Goal: Task Accomplishment & Management: Use online tool/utility

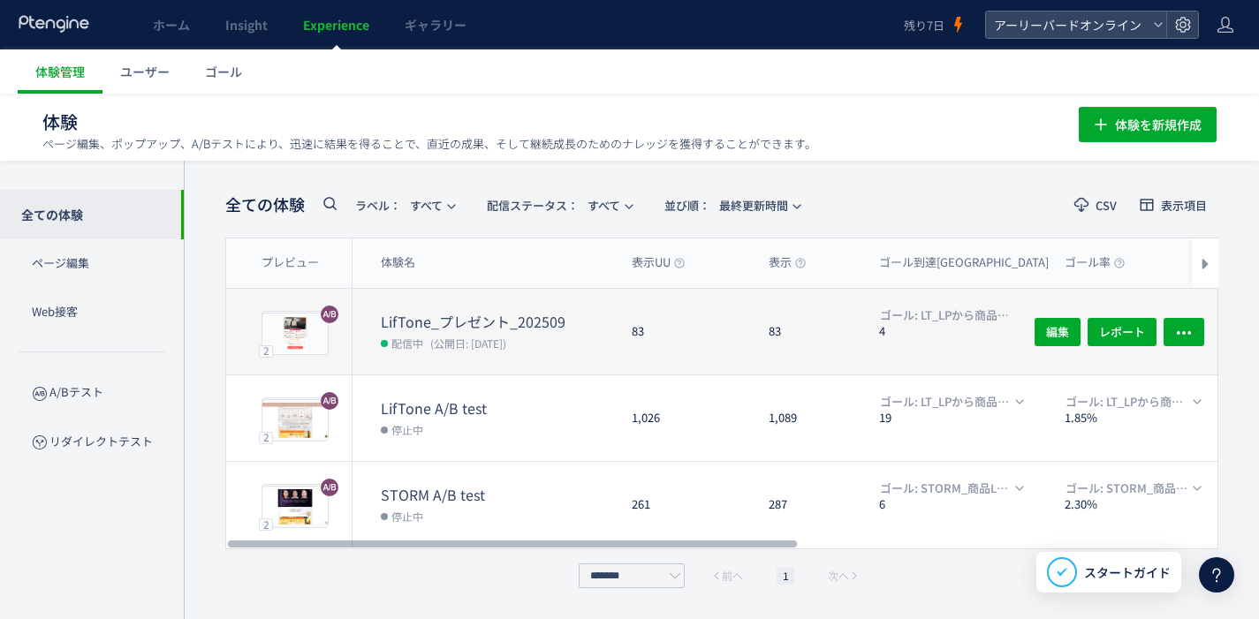
click at [433, 324] on dt "LifTone_プレゼント_202509" at bounding box center [499, 322] width 237 height 20
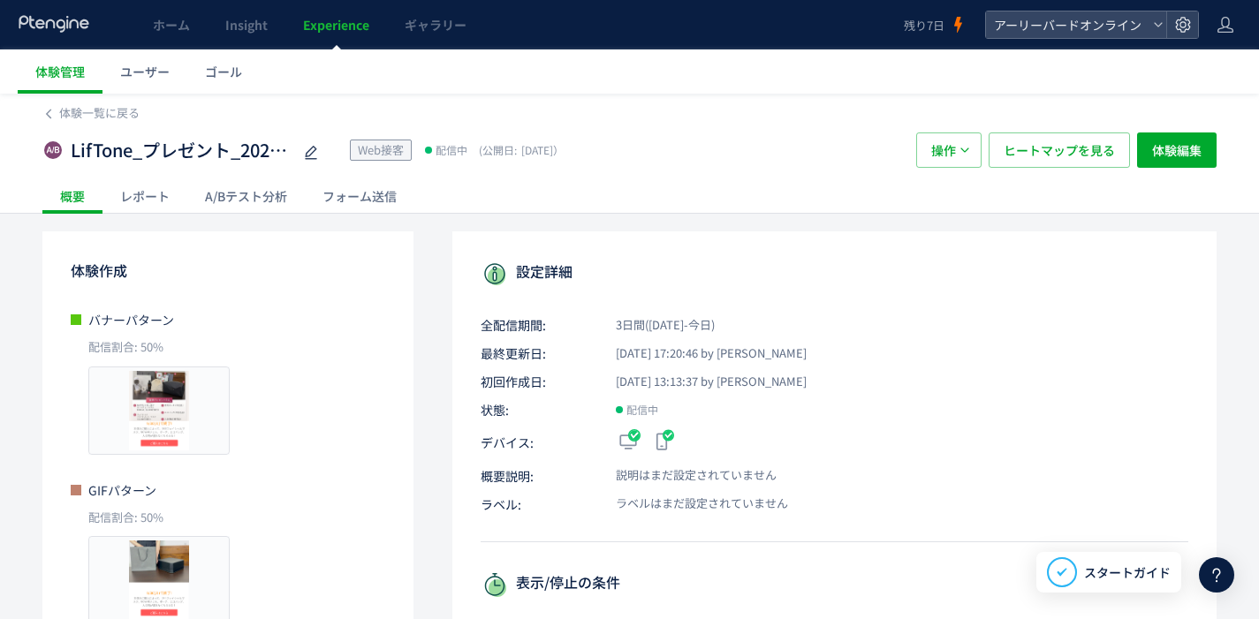
click at [282, 208] on div "A/Bテスト分析" at bounding box center [245, 195] width 117 height 35
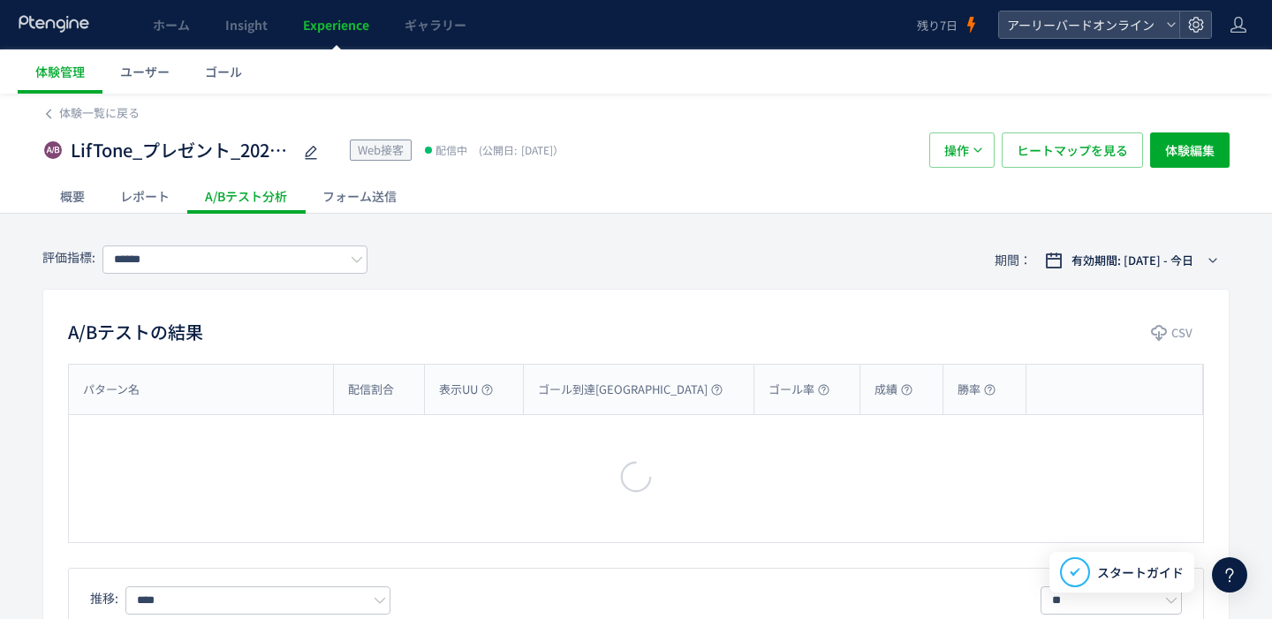
type input "**********"
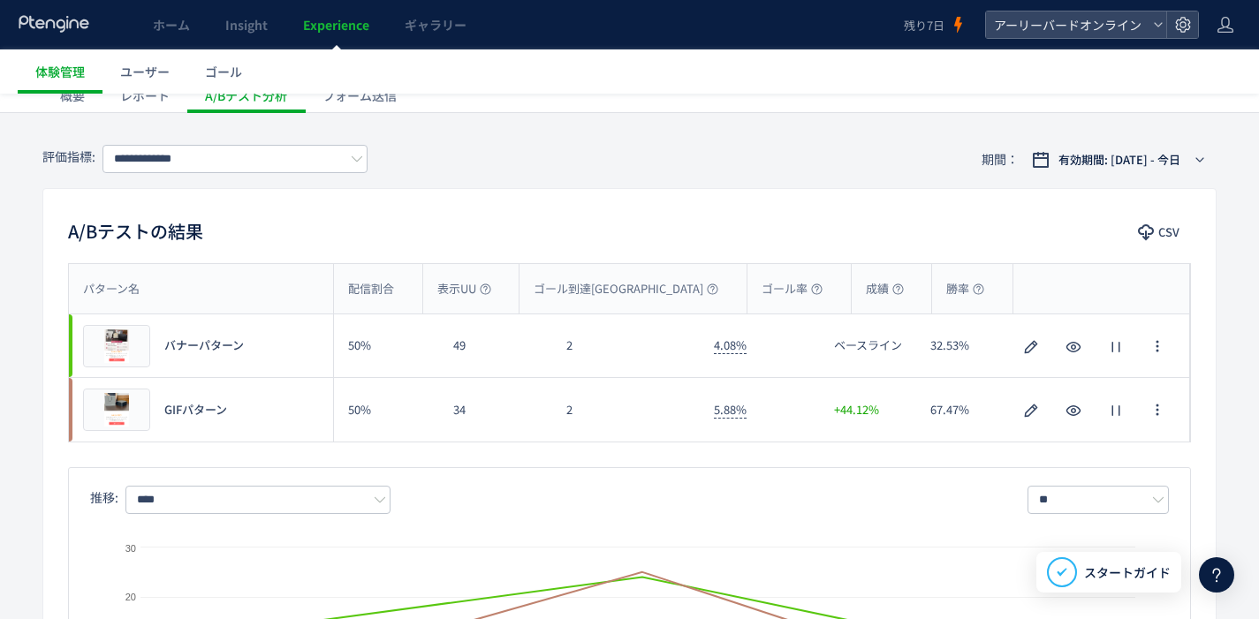
scroll to position [146, 0]
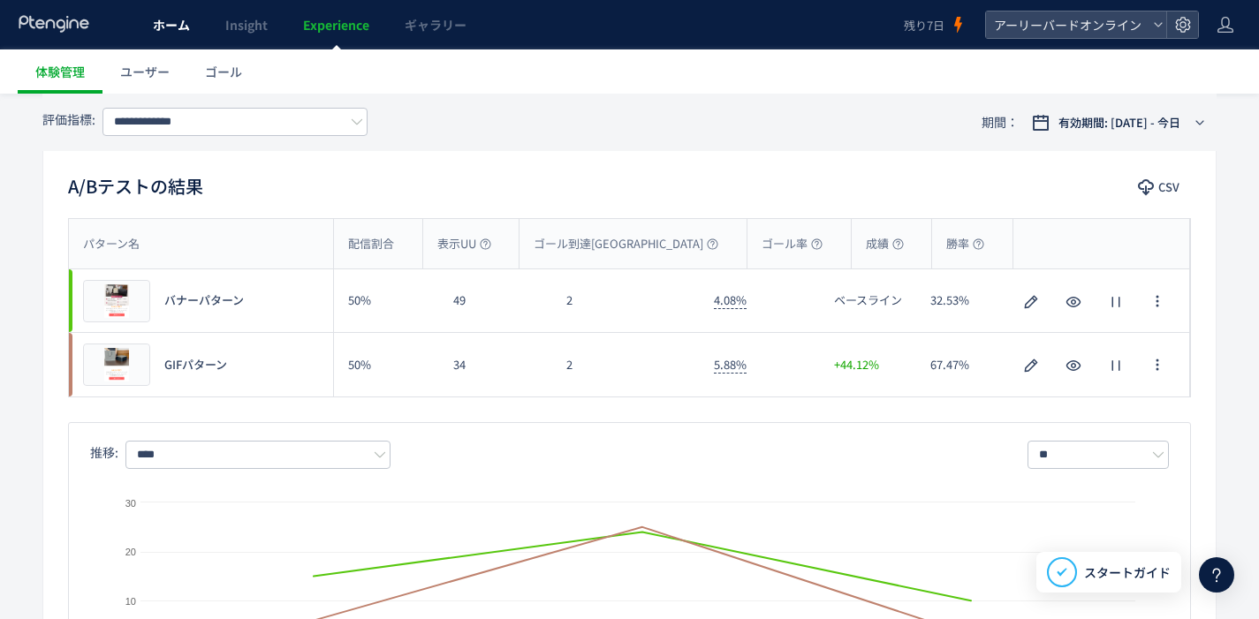
click at [175, 34] on link "ホーム" at bounding box center [171, 24] width 72 height 49
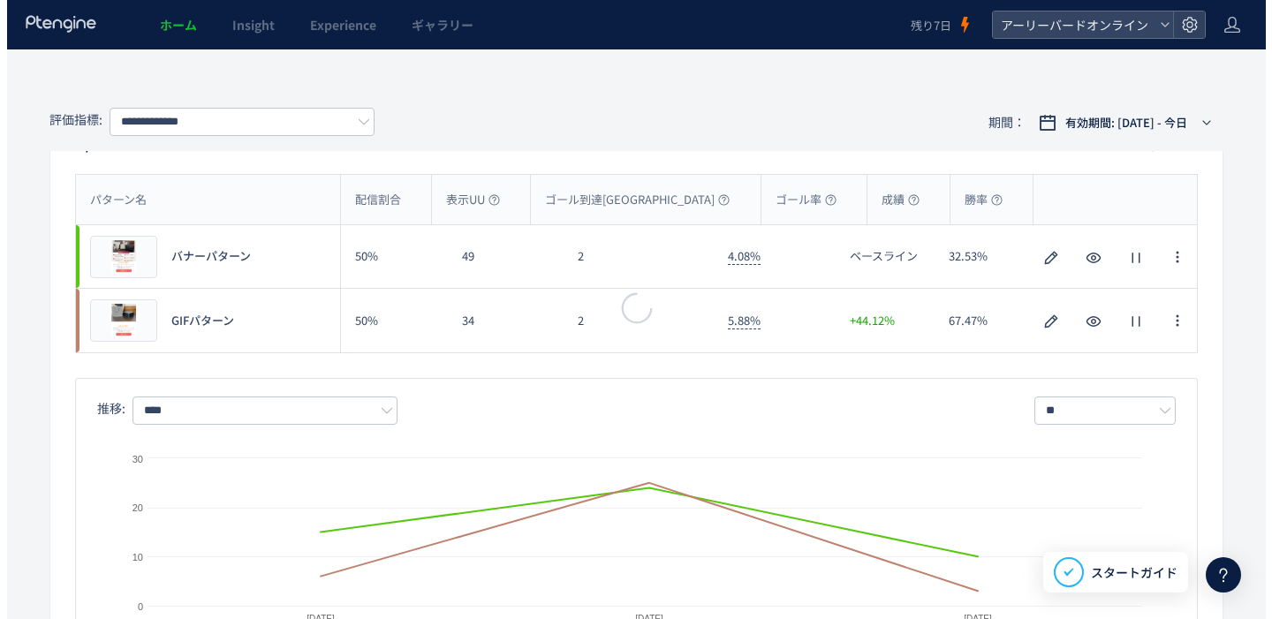
scroll to position [102, 0]
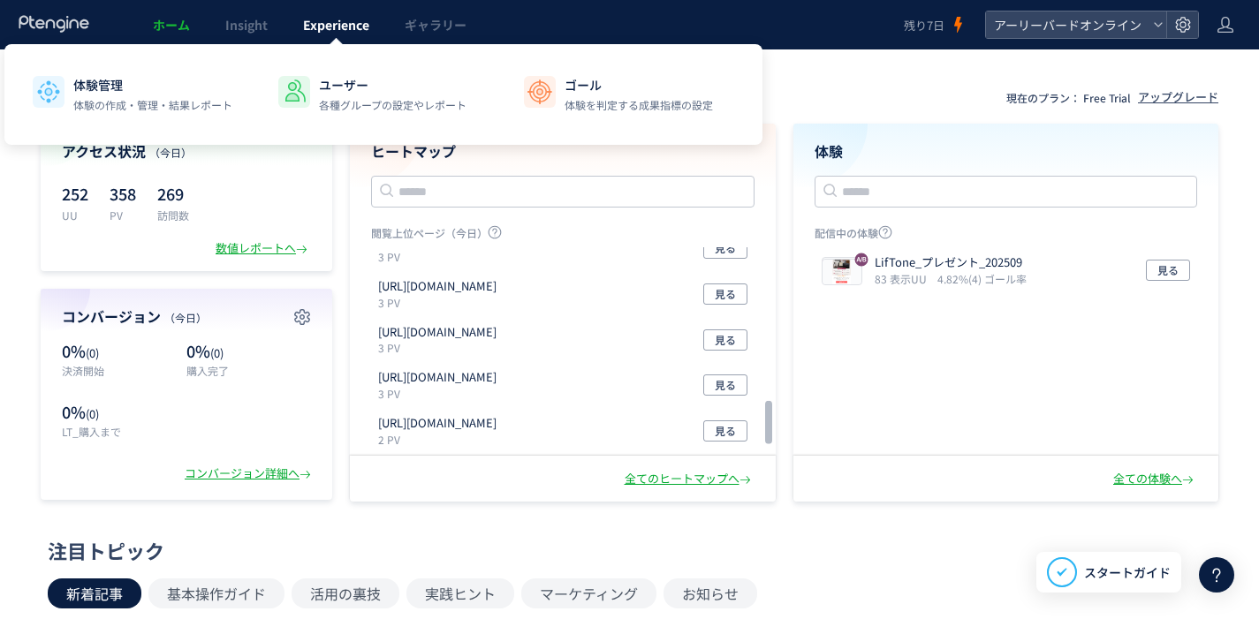
click at [334, 27] on span "Experience" at bounding box center [336, 25] width 66 height 18
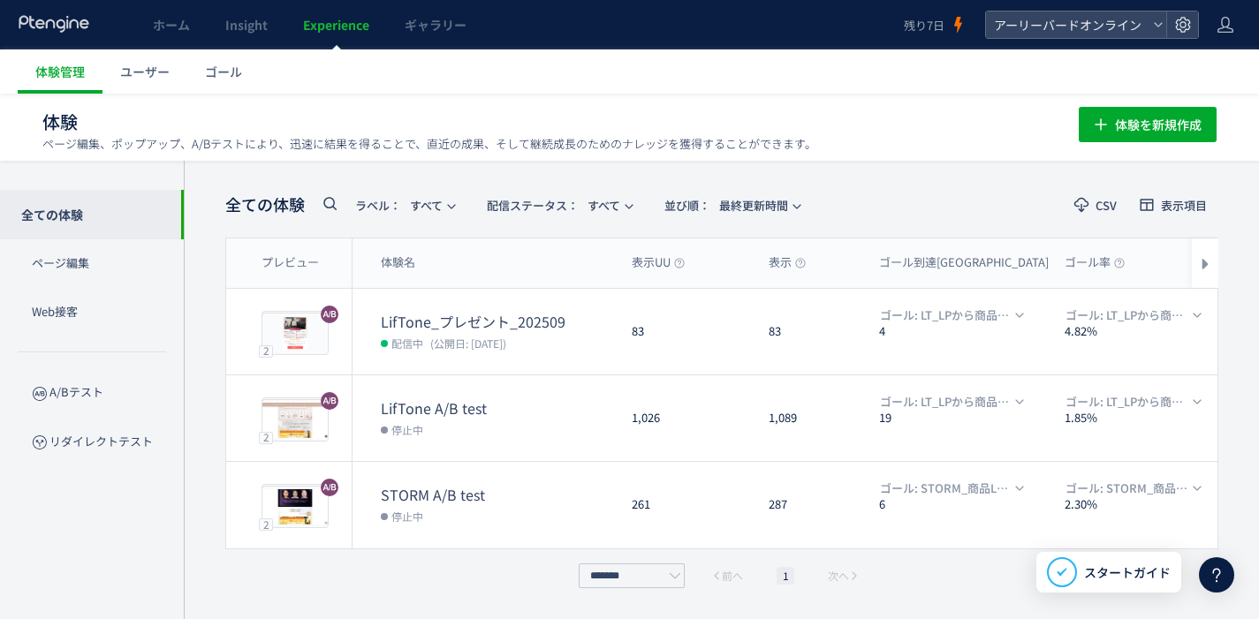
click at [1213, 573] on use at bounding box center [1217, 576] width 8 height 14
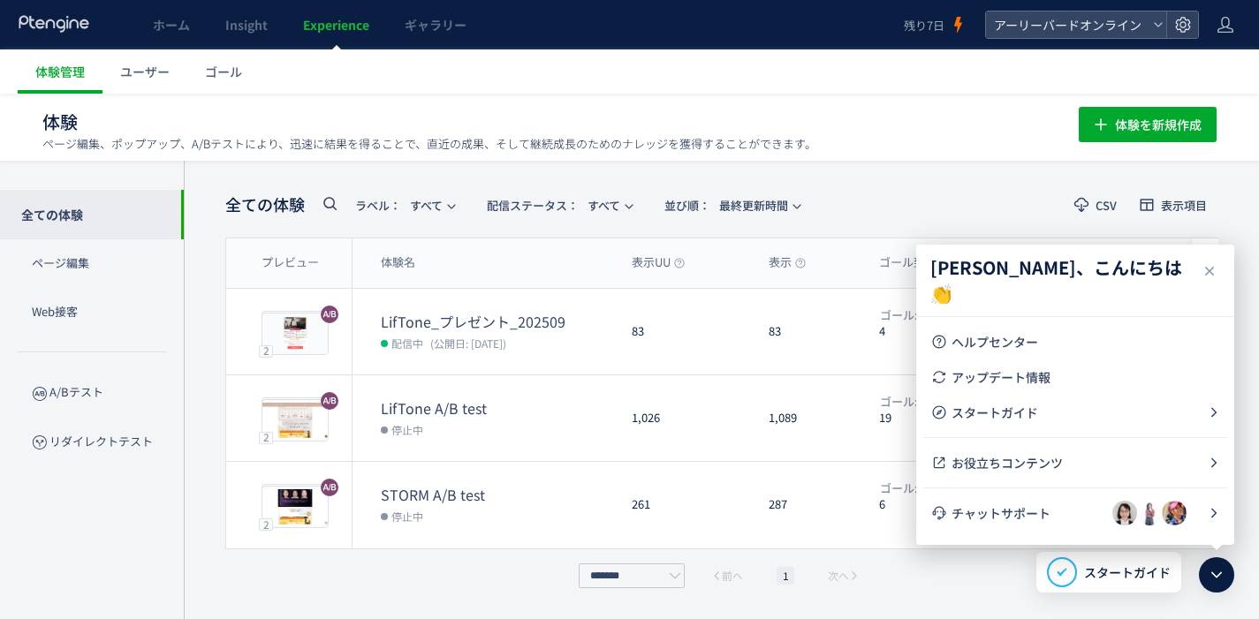
click at [938, 83] on ul "体験管理 ユーザー ゴール" at bounding box center [638, 71] width 1241 height 44
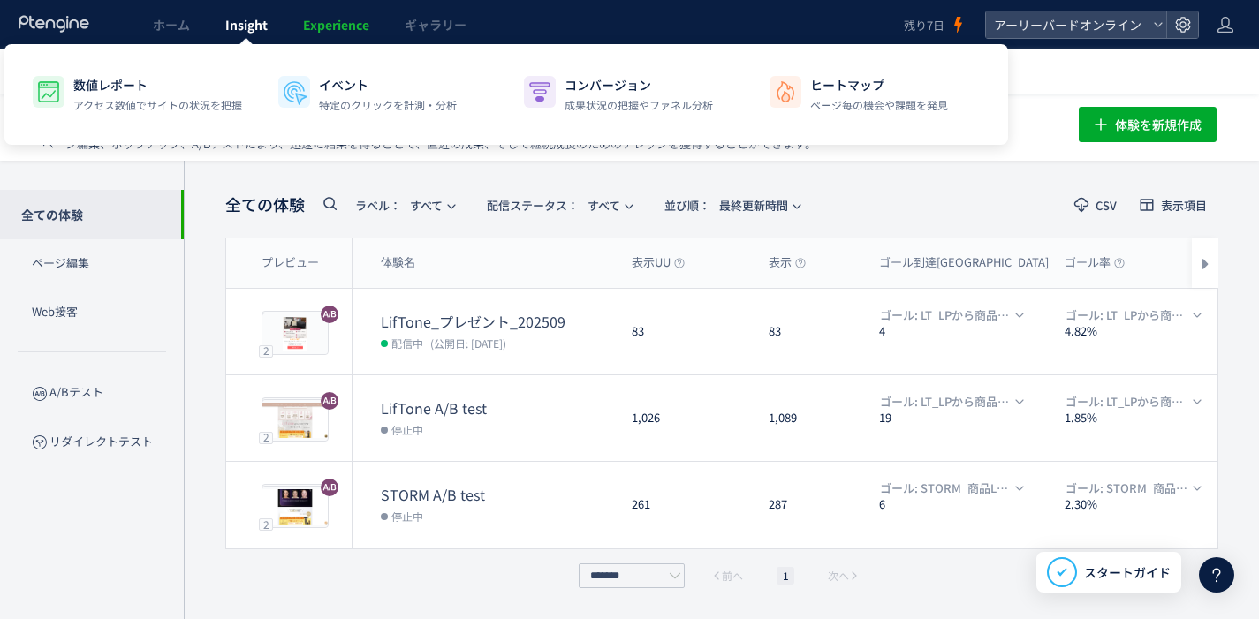
click at [227, 31] on span "Insight" at bounding box center [246, 25] width 42 height 18
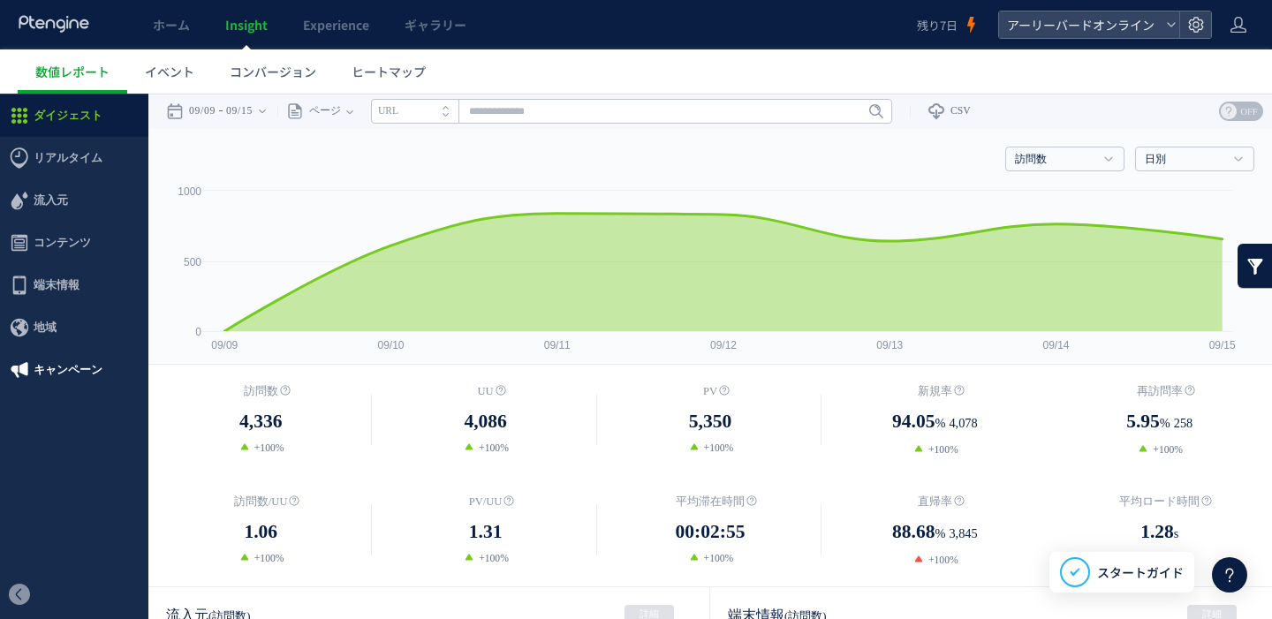
click at [91, 377] on span "キャンペーン" at bounding box center [68, 370] width 69 height 42
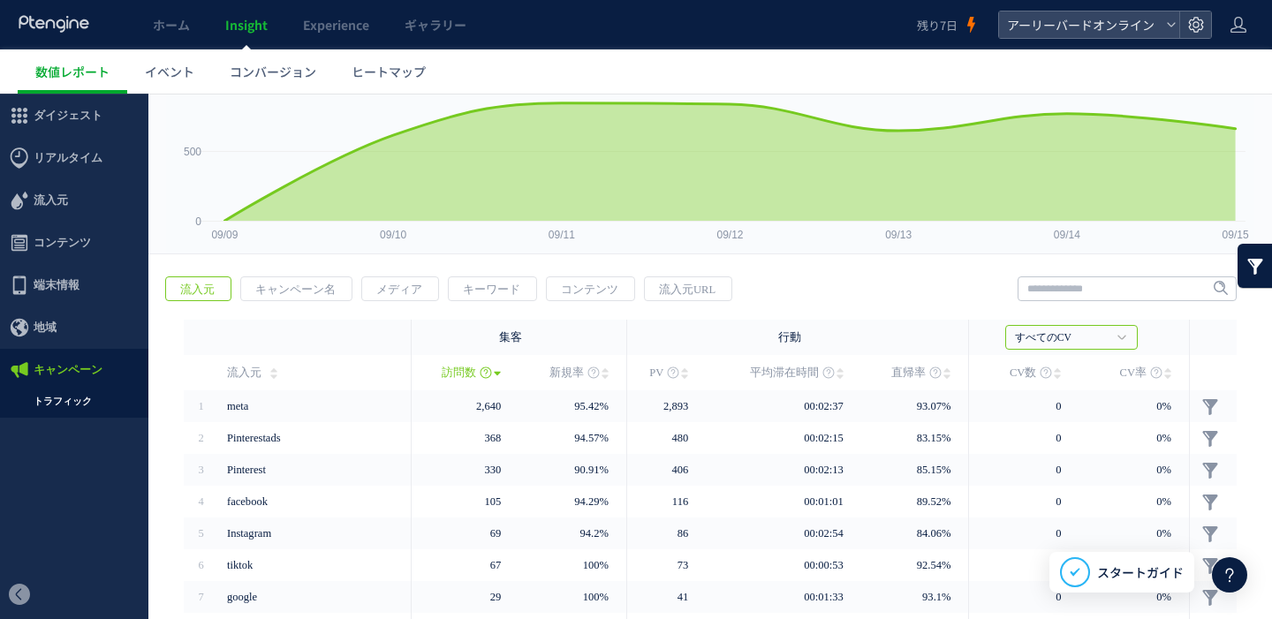
scroll to position [210, 0]
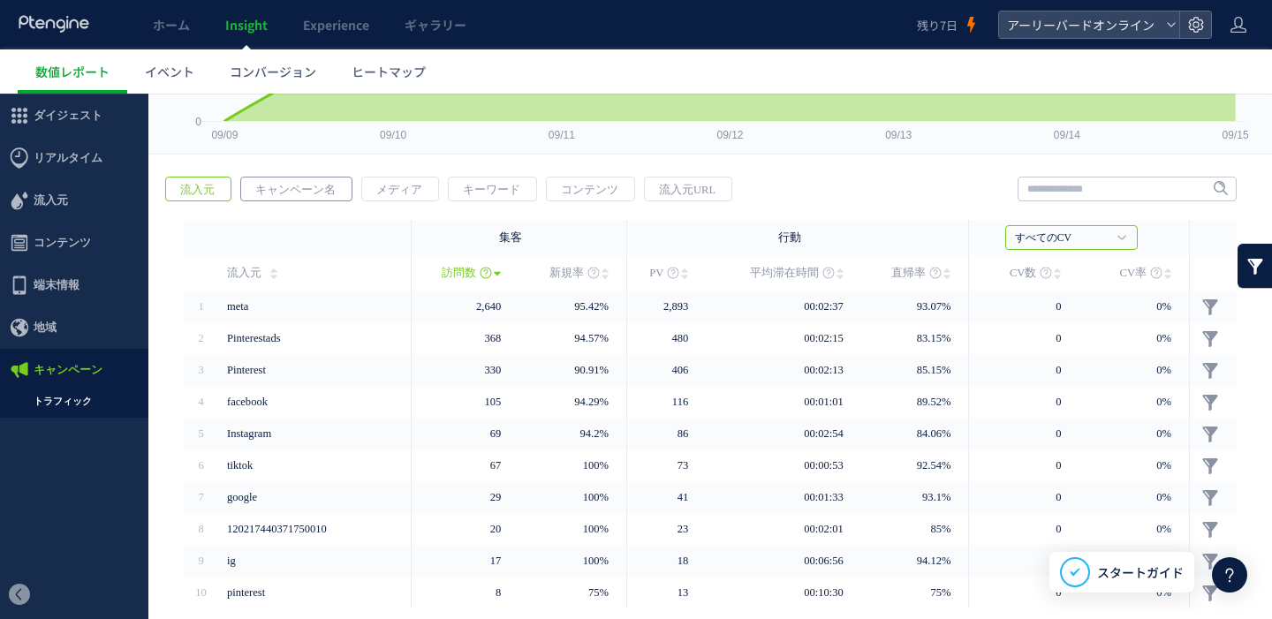
click at [335, 199] on span "キャンペーン名" at bounding box center [295, 190] width 109 height 25
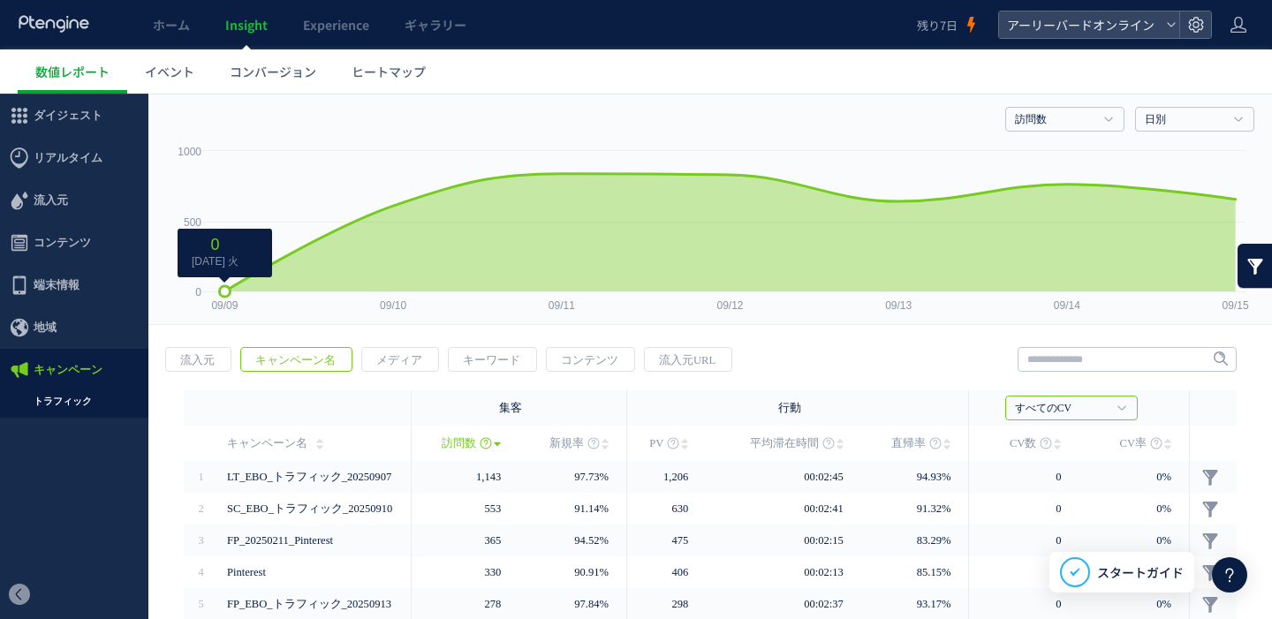
scroll to position [0, 0]
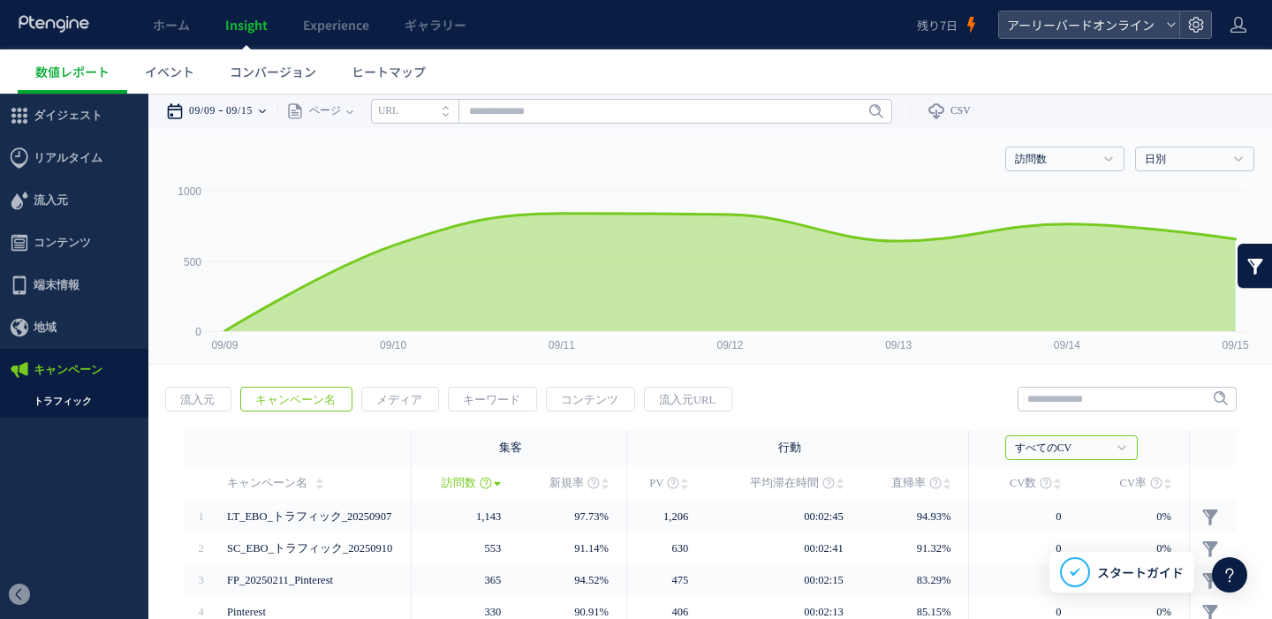
click at [253, 110] on time "09/15" at bounding box center [239, 111] width 27 height 35
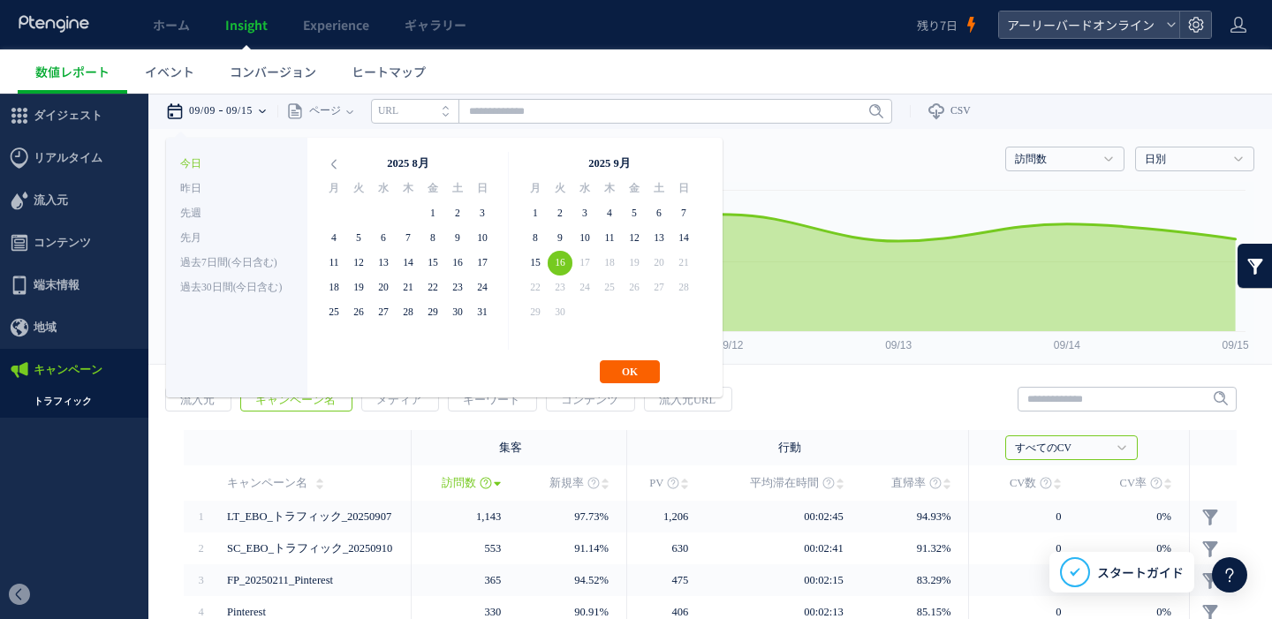
click at [633, 376] on button "OK" at bounding box center [630, 371] width 60 height 23
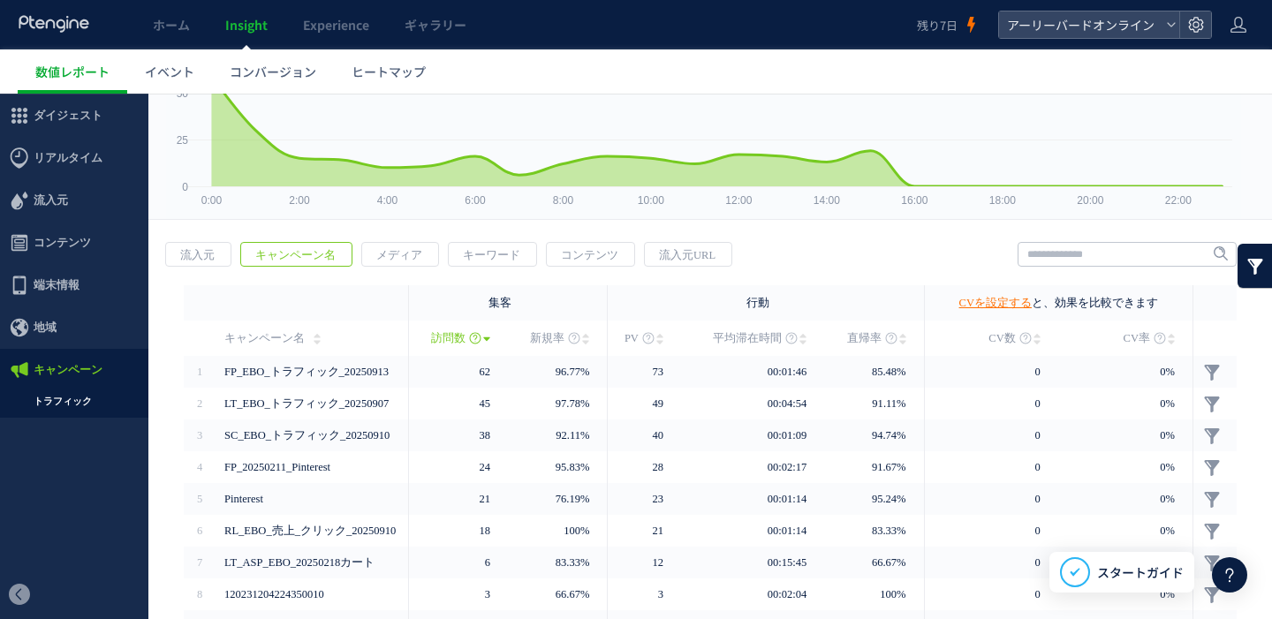
scroll to position [248, 0]
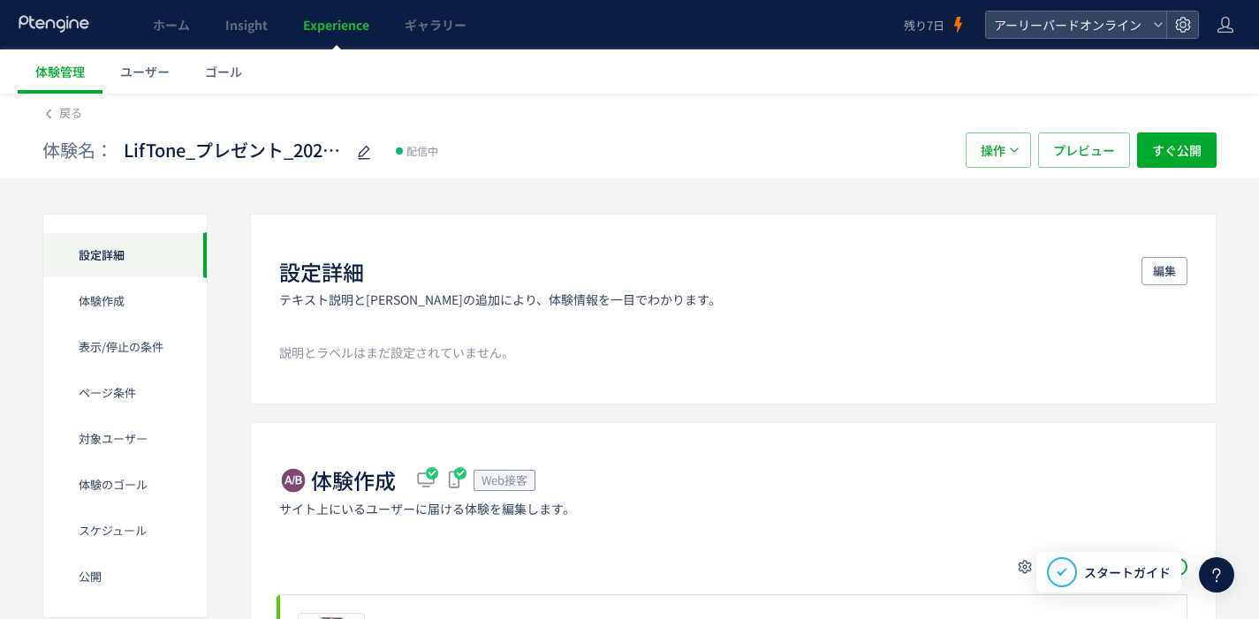
click at [323, 24] on span "Experience" at bounding box center [336, 25] width 66 height 18
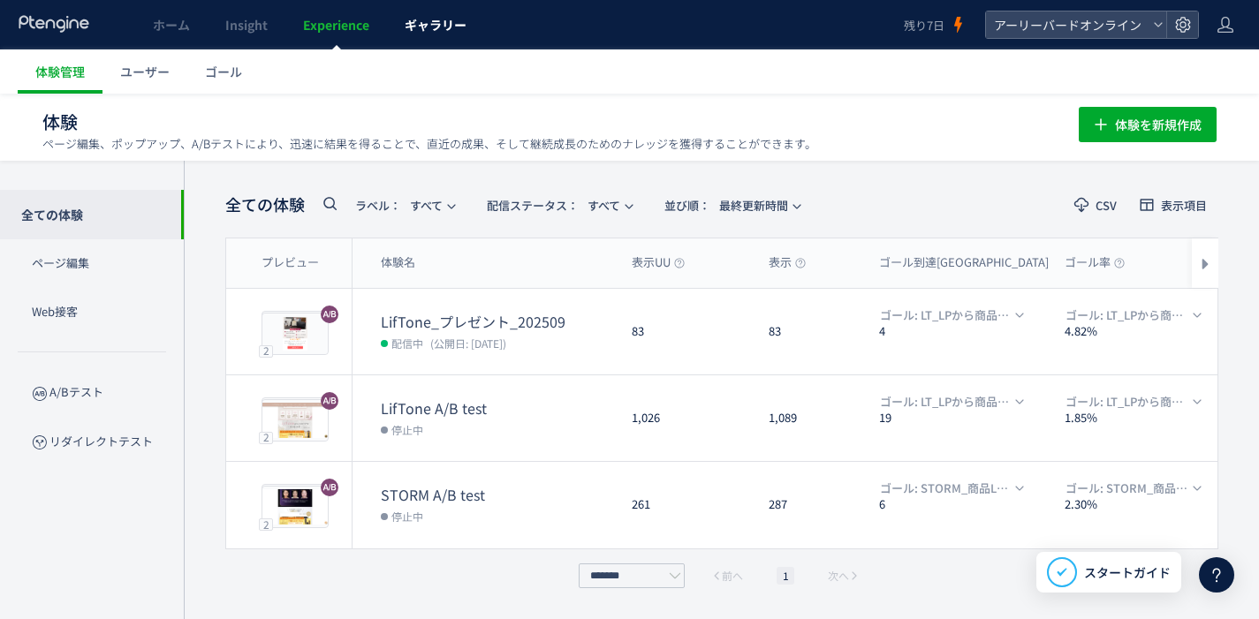
click at [417, 27] on span "ギャラリー" at bounding box center [436, 25] width 62 height 18
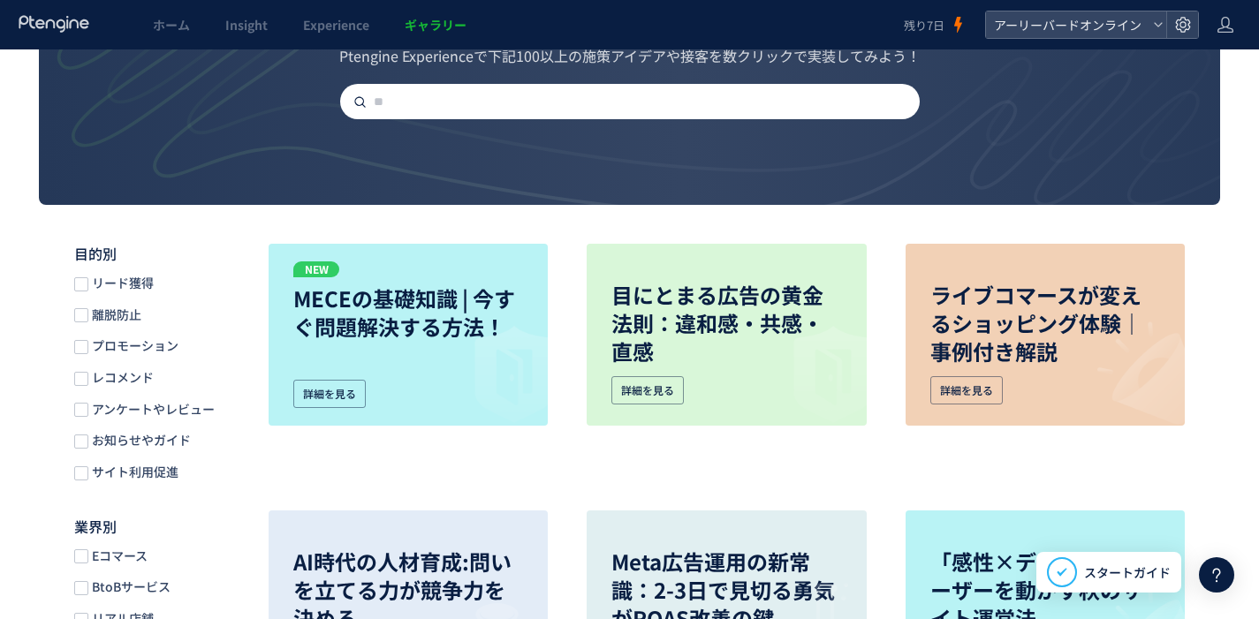
scroll to position [177, 0]
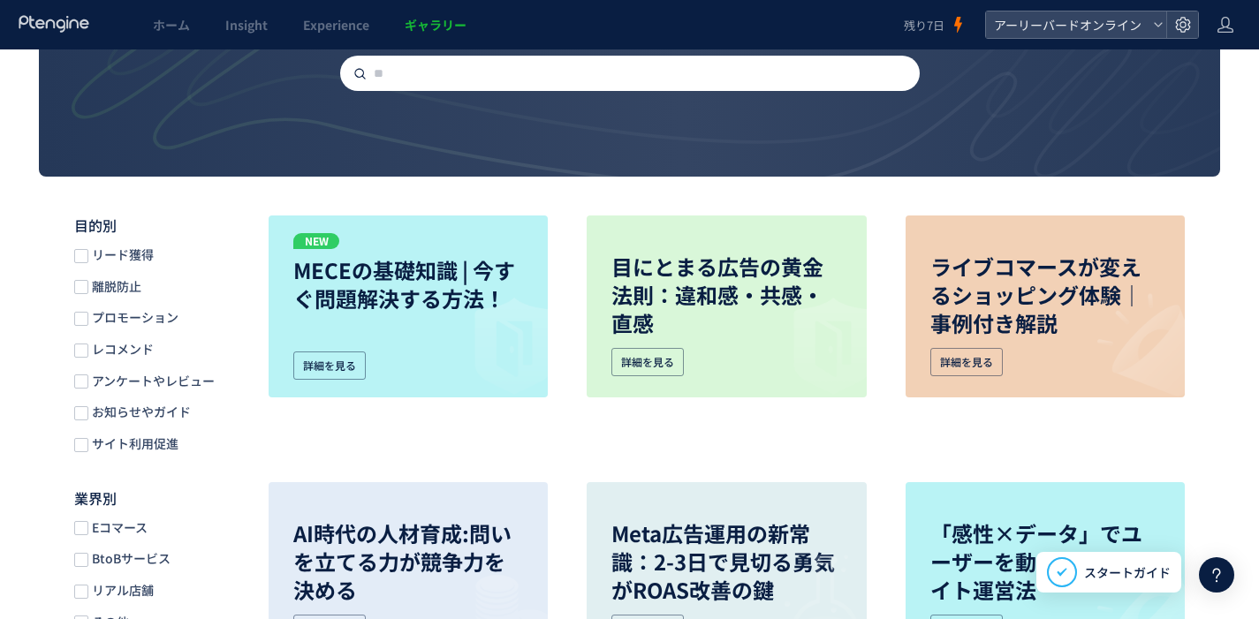
click at [156, 451] on span "サイト利用促進" at bounding box center [133, 444] width 90 height 17
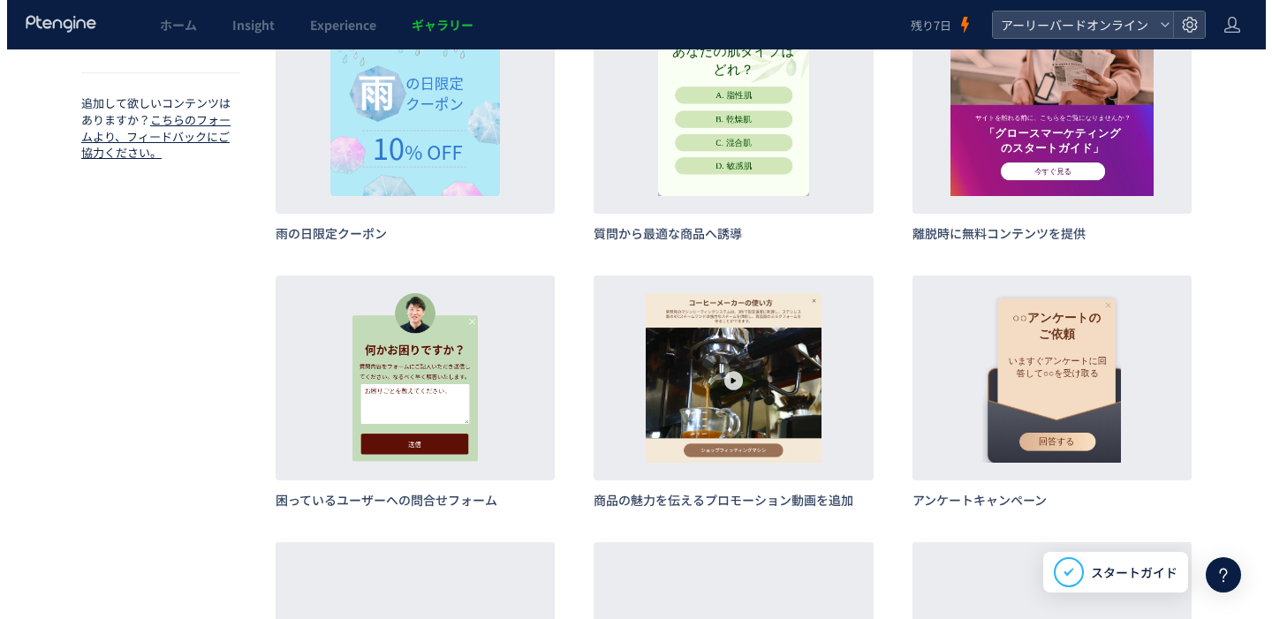
scroll to position [959, 0]
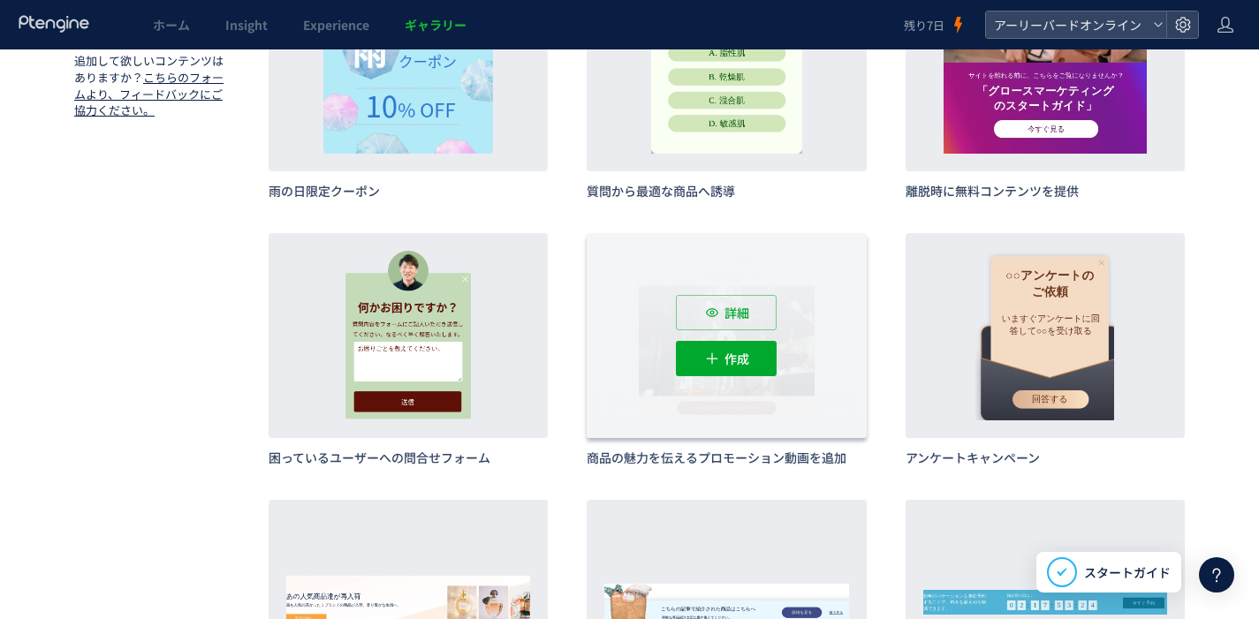
click at [631, 386] on div "詳細 作成" at bounding box center [726, 335] width 279 height 205
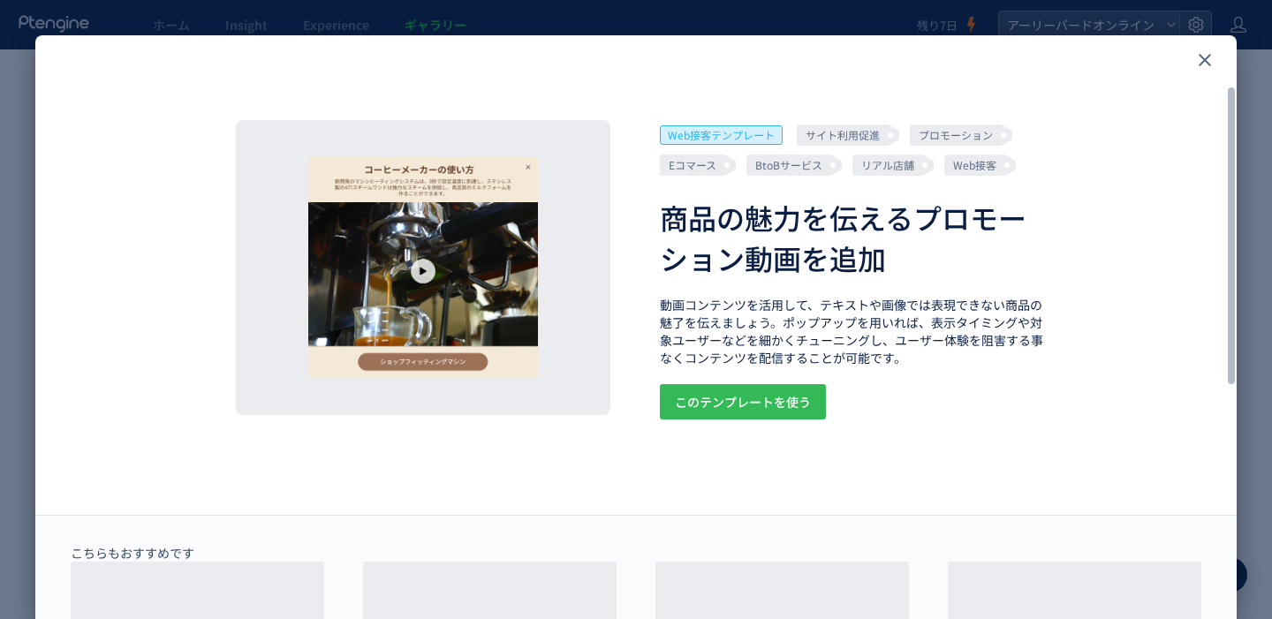
click at [739, 398] on span "このテンプレートを使う" at bounding box center [743, 401] width 136 height 35
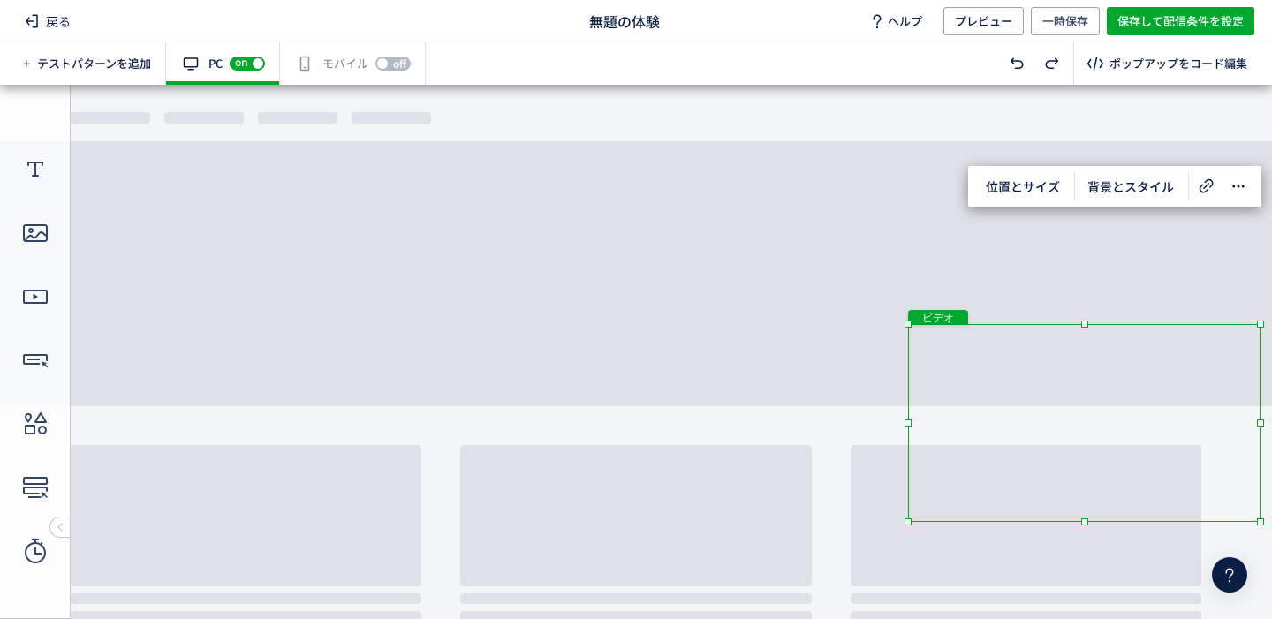
click at [1060, 440] on div "ビデオ" at bounding box center [1084, 423] width 352 height 198
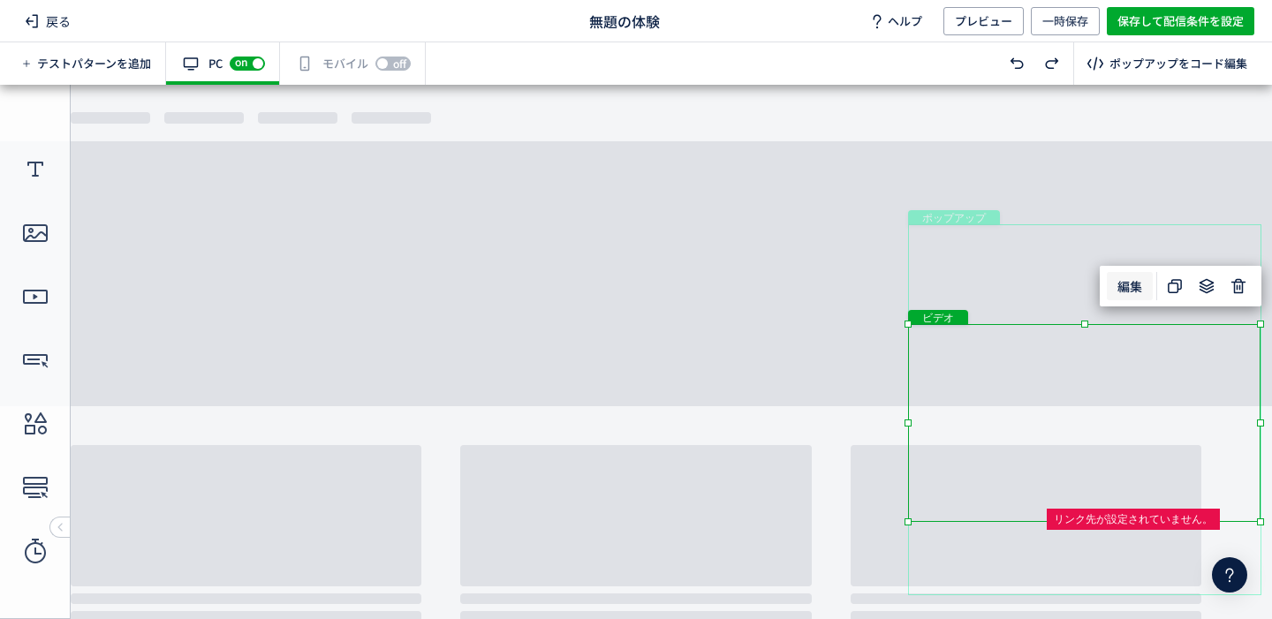
click at [1122, 287] on span "編集" at bounding box center [1130, 286] width 46 height 28
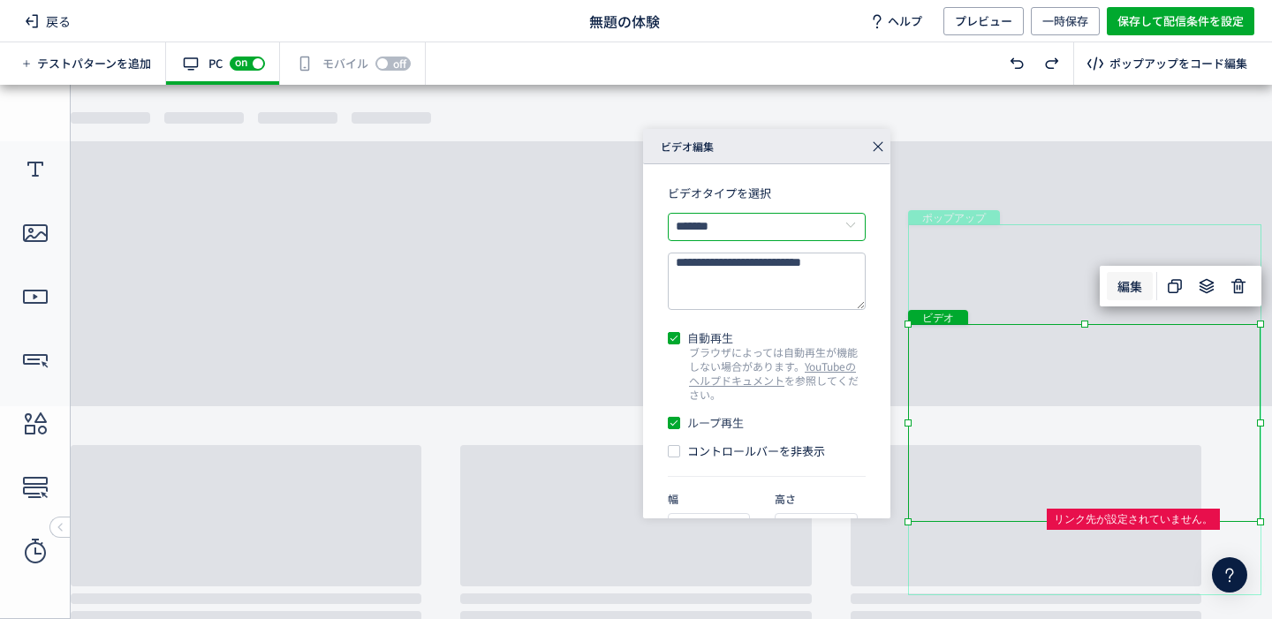
click at [809, 231] on input "*******" at bounding box center [767, 227] width 198 height 28
click at [777, 274] on textarea "**********" at bounding box center [767, 281] width 198 height 57
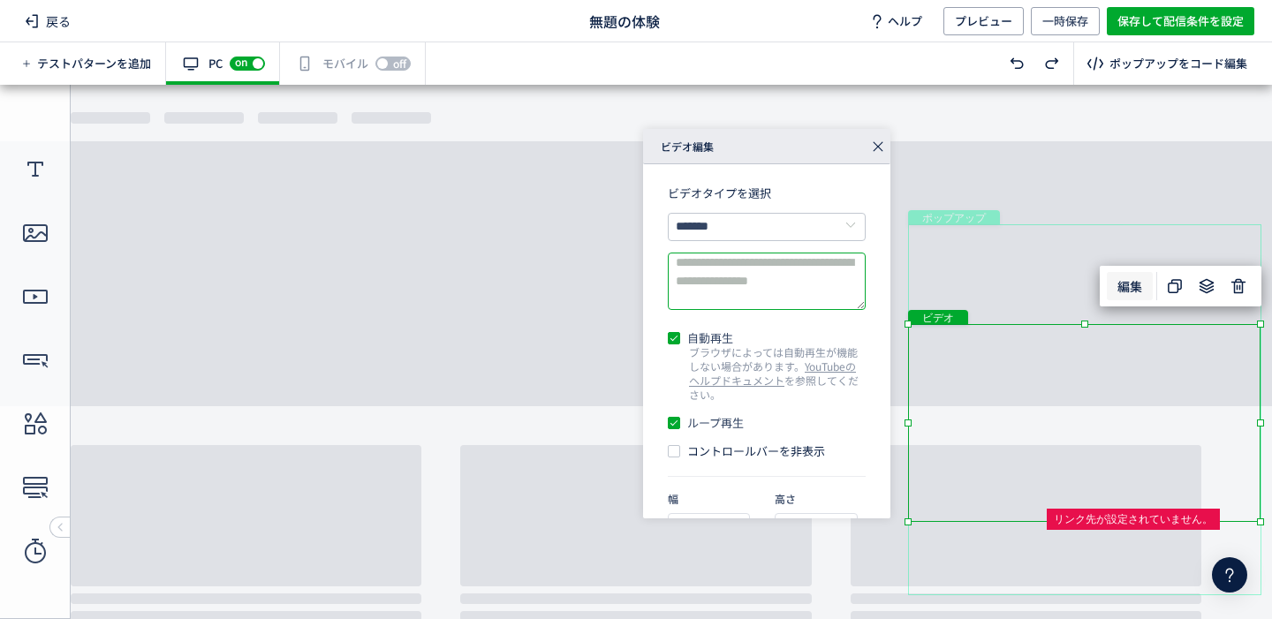
paste textarea "**********"
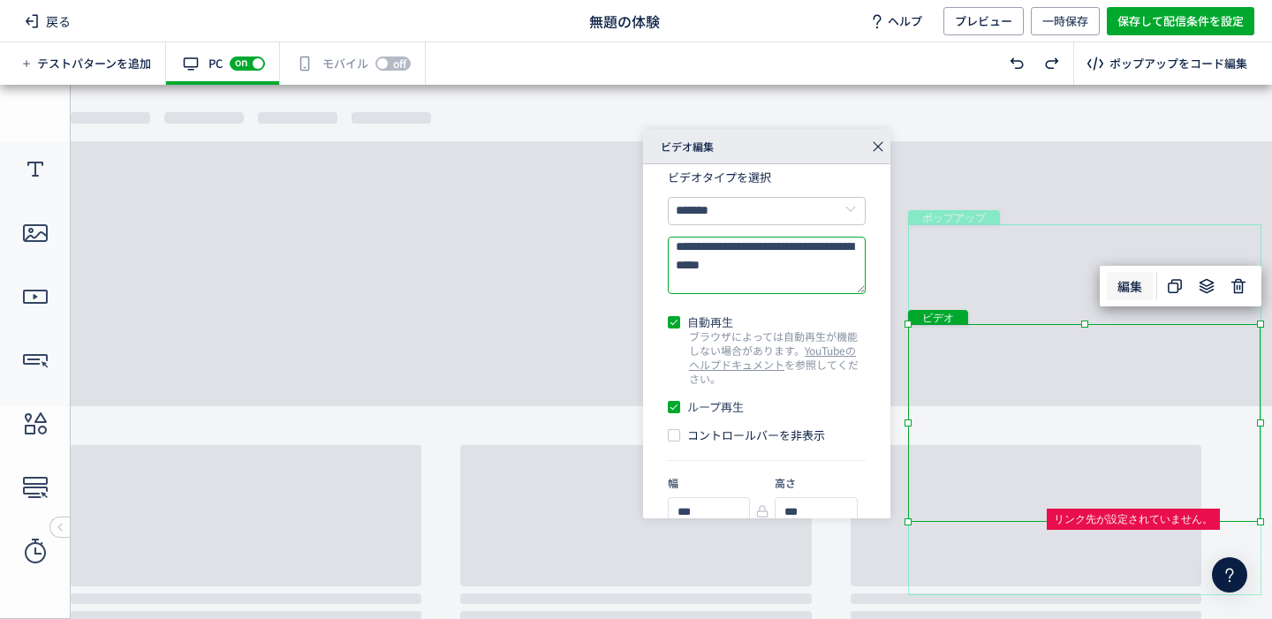
scroll to position [44, 0]
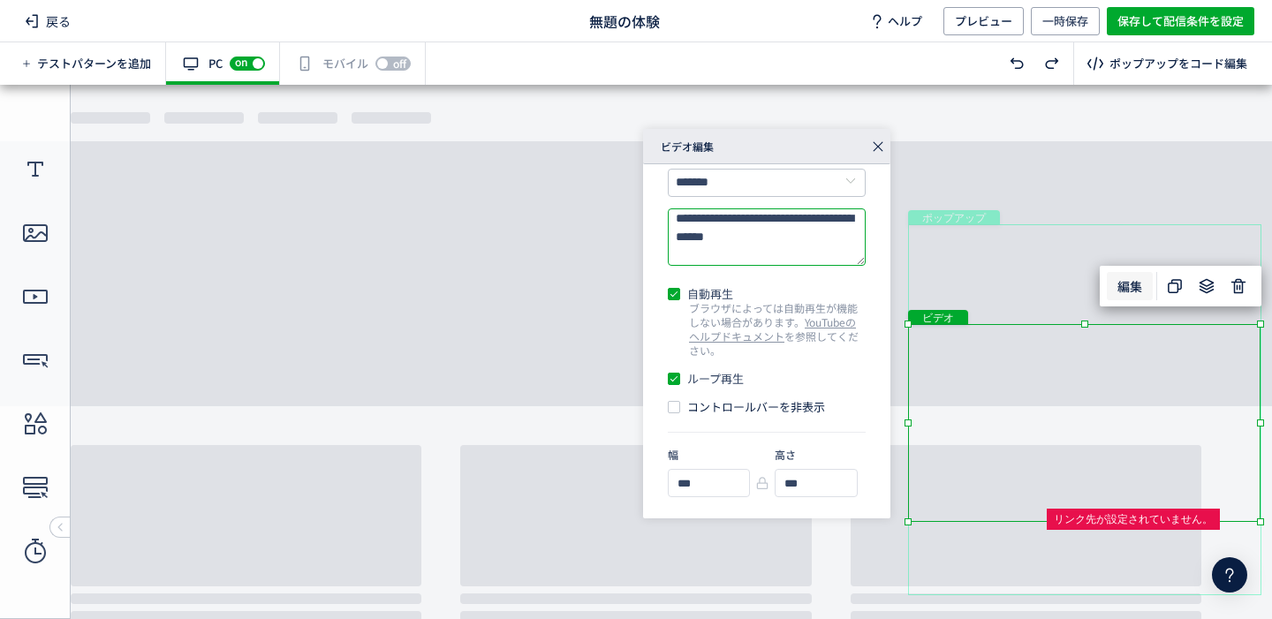
type textarea "**********"
click at [1051, 221] on body "undefined ポップアップ undefined ポップアップ ビデオ クローズボタン テキスト テキスト ボタン" at bounding box center [636, 345] width 1272 height 521
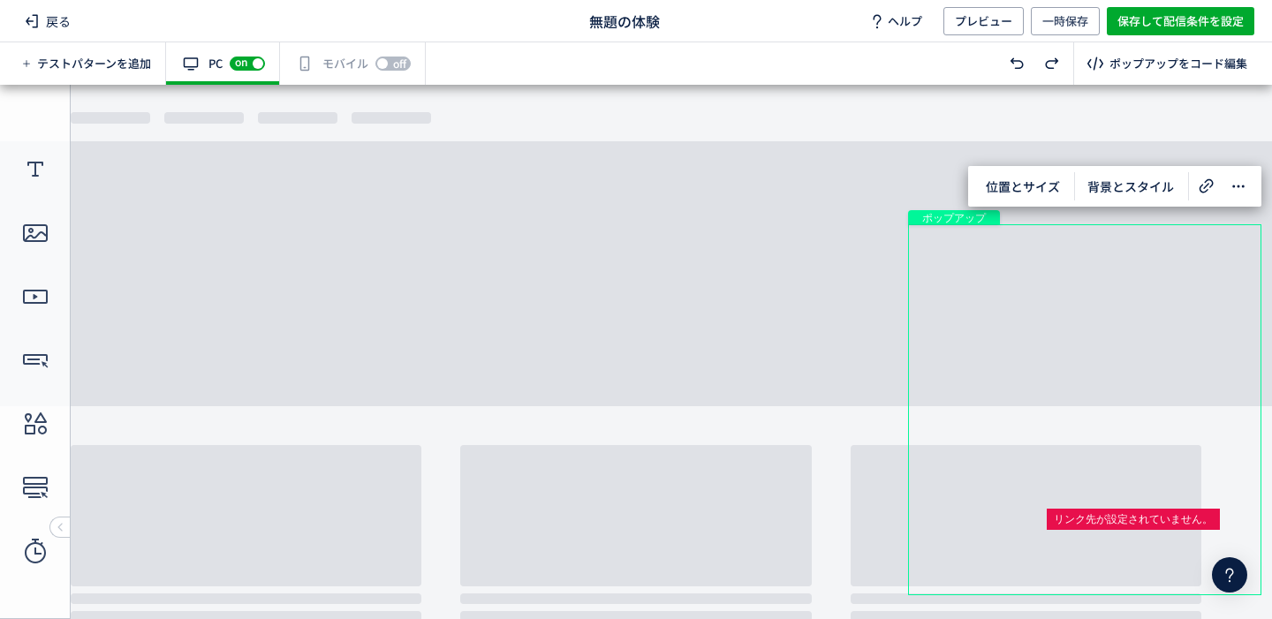
click at [378, 63] on div "off on" at bounding box center [392, 64] width 35 height 18
click at [370, 67] on div "有効な編集箇所が確認されません モバイル off on" at bounding box center [353, 63] width 146 height 42
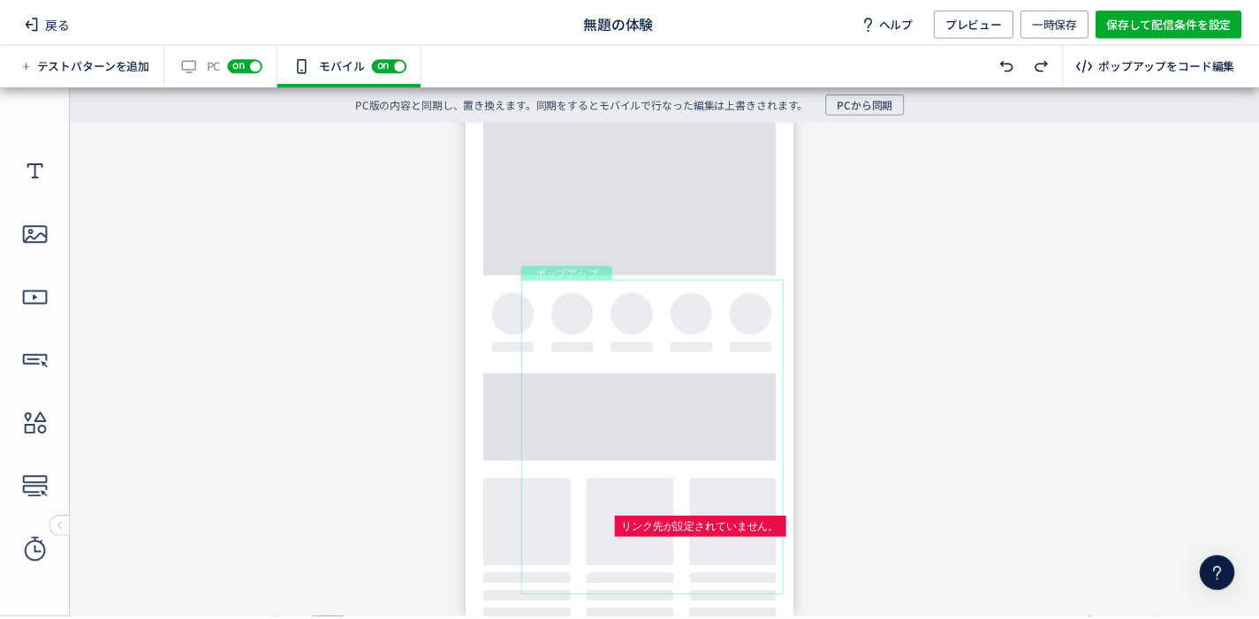
scroll to position [0, 0]
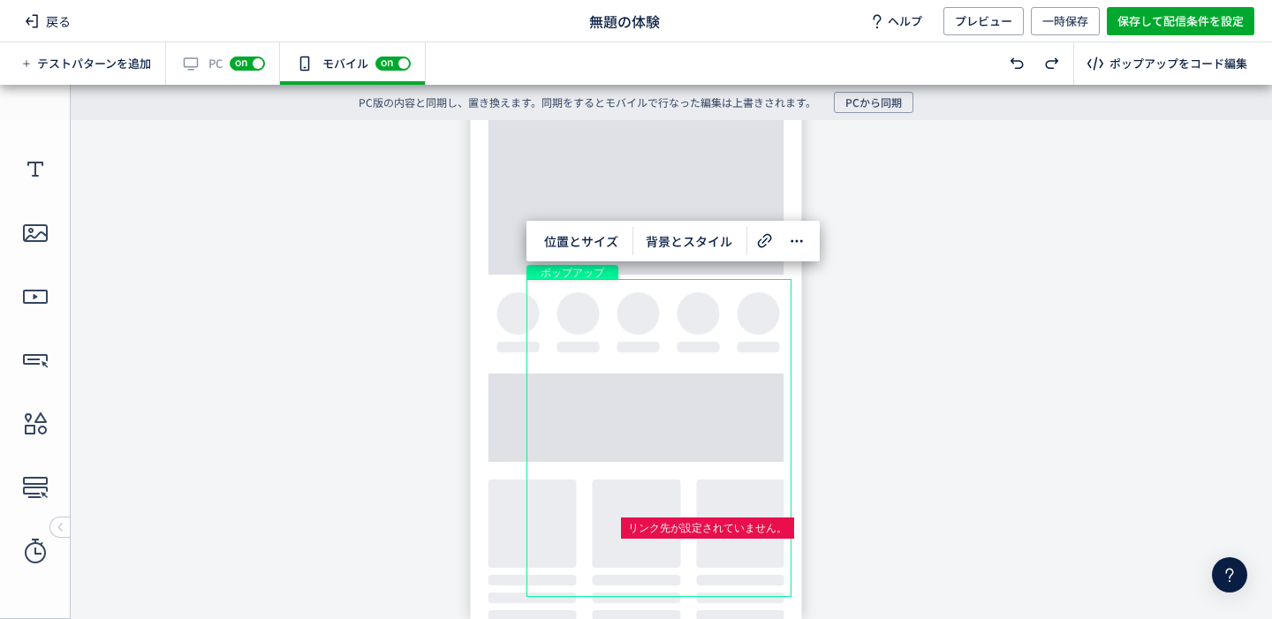
click at [242, 69] on span "on" at bounding box center [241, 64] width 23 height 14
click at [39, 21] on icon at bounding box center [31, 21] width 21 height 21
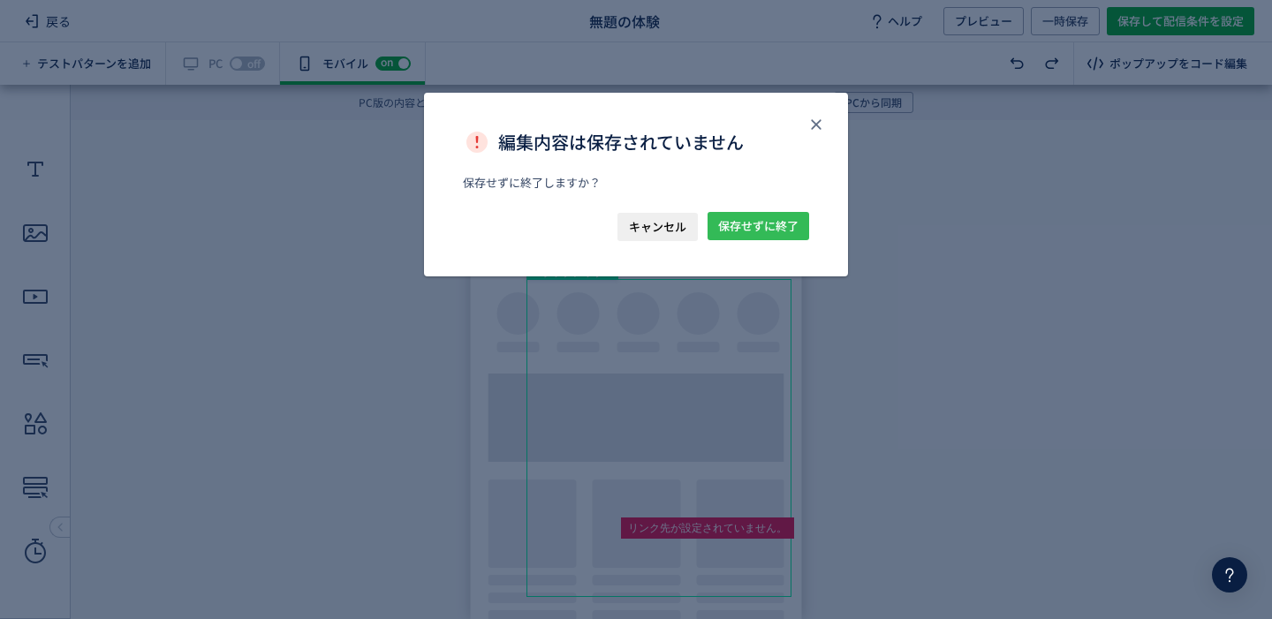
click at [734, 213] on span "保存せずに終了" at bounding box center [758, 226] width 80 height 28
